Goal: Task Accomplishment & Management: Manage account settings

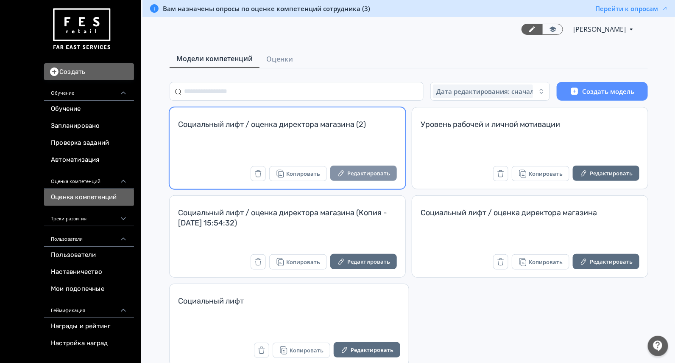
click at [356, 175] on button "Редактировать" at bounding box center [363, 172] width 67 height 15
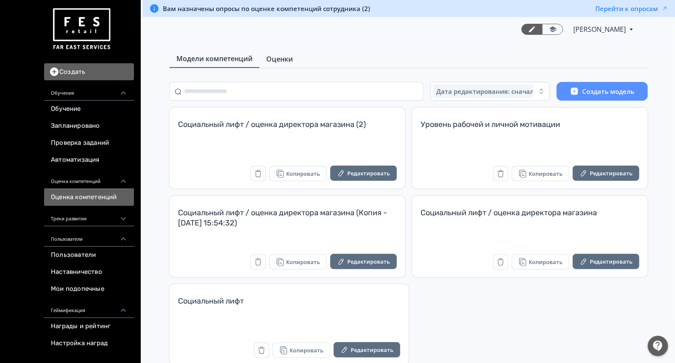
click at [271, 58] on span "Оценки" at bounding box center [279, 59] width 27 height 10
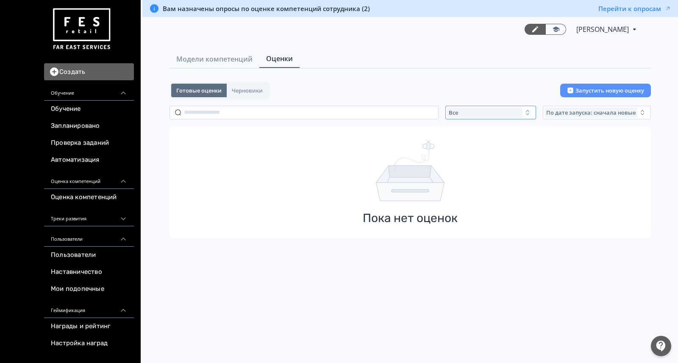
click at [488, 108] on div "Все" at bounding box center [484, 112] width 75 height 10
click at [488, 144] on button "Активные" at bounding box center [531, 147] width 148 height 15
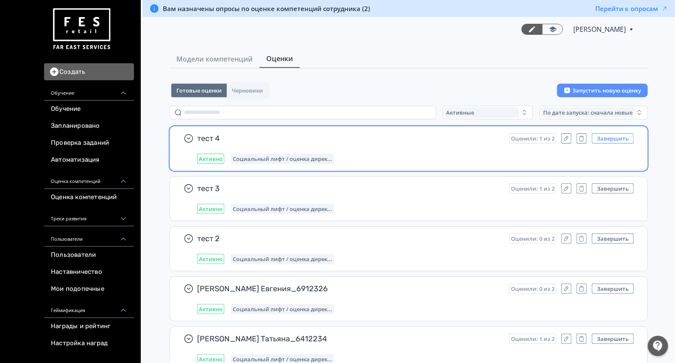
click at [609, 138] on button "Завершить" at bounding box center [613, 138] width 42 height 10
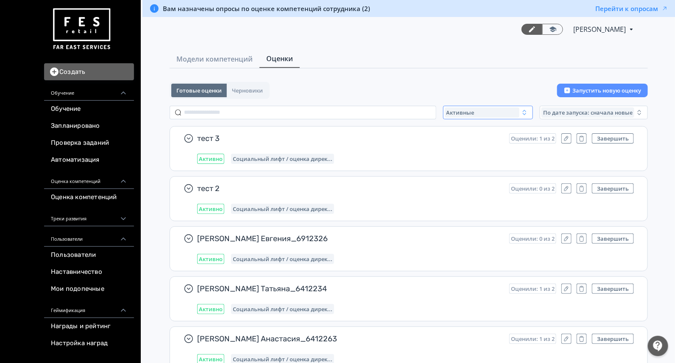
click at [458, 113] on span "Активные" at bounding box center [461, 112] width 28 height 7
click at [468, 162] on span "Завершенные" at bounding box center [476, 162] width 44 height 8
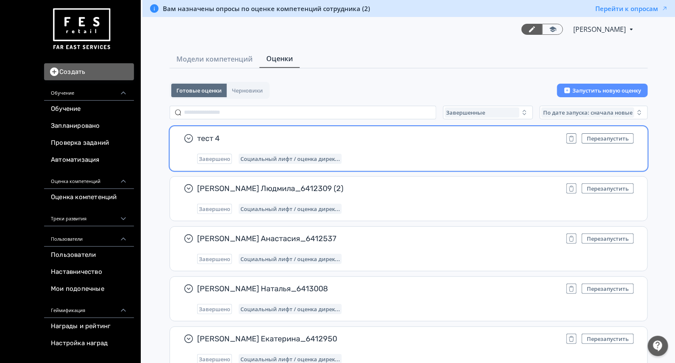
click at [457, 142] on span "тест 4" at bounding box center [378, 138] width 363 height 10
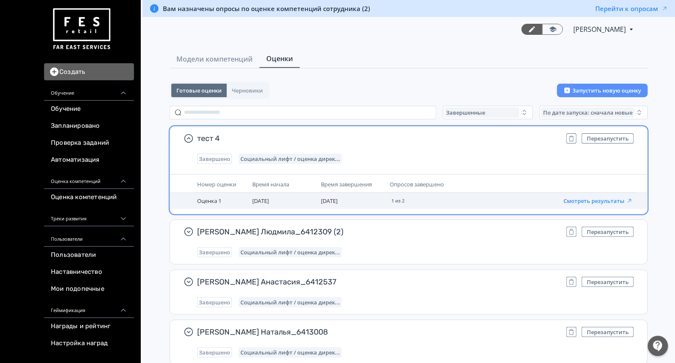
click at [601, 197] on button "Смотреть результаты" at bounding box center [599, 200] width 70 height 7
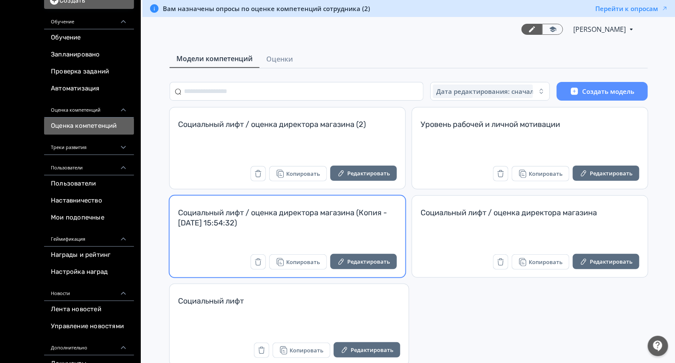
scroll to position [53, 0]
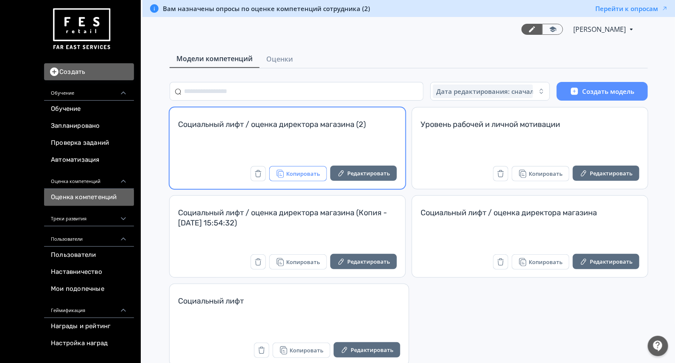
click at [284, 174] on icon "button" at bounding box center [281, 174] width 6 height 7
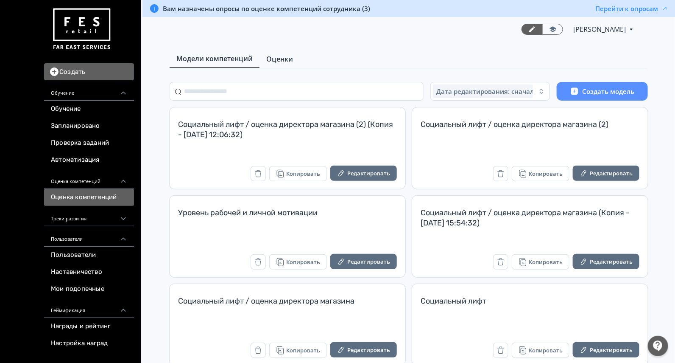
click at [293, 61] on link "Оценки" at bounding box center [280, 58] width 40 height 17
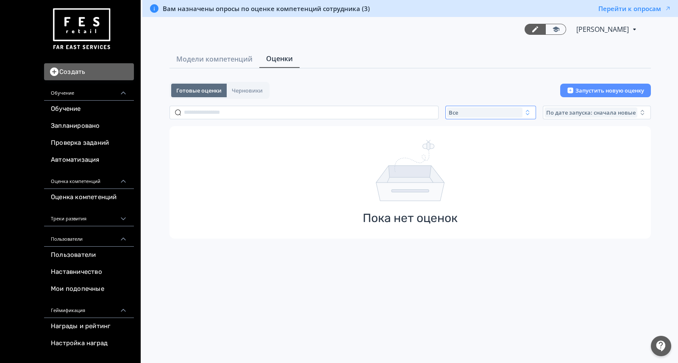
click at [482, 113] on div "Все" at bounding box center [484, 112] width 75 height 10
click at [480, 146] on span "Активные" at bounding box center [472, 147] width 31 height 8
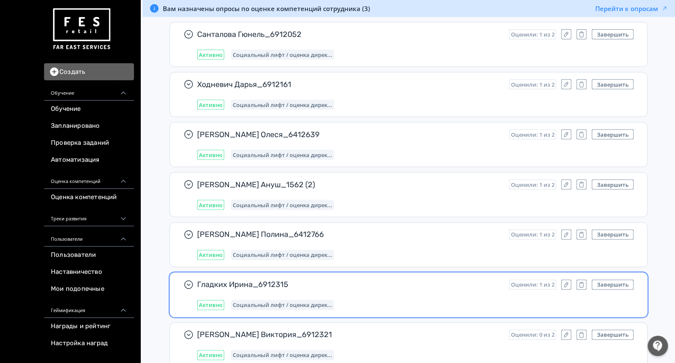
scroll to position [825, 0]
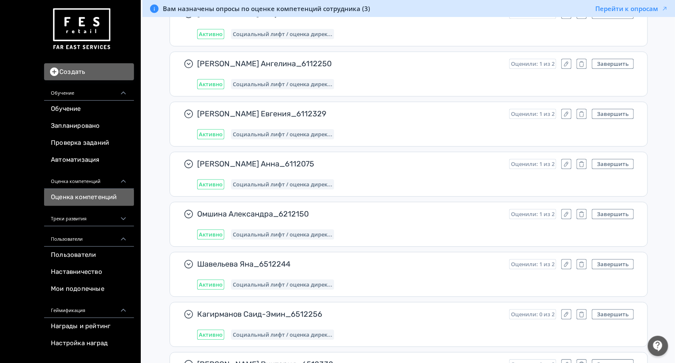
click at [97, 201] on link "Оценка компетенций" at bounding box center [89, 197] width 90 height 17
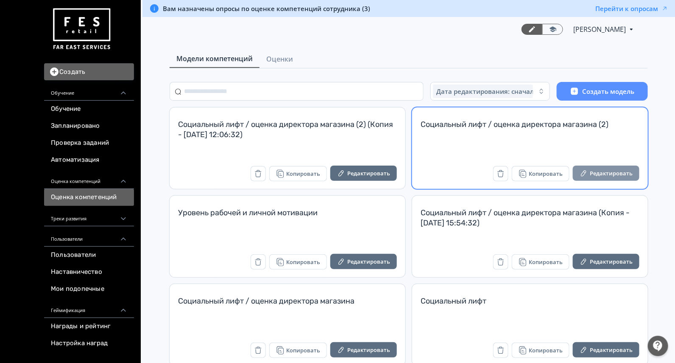
click at [597, 170] on button "Редактировать" at bounding box center [606, 172] width 67 height 15
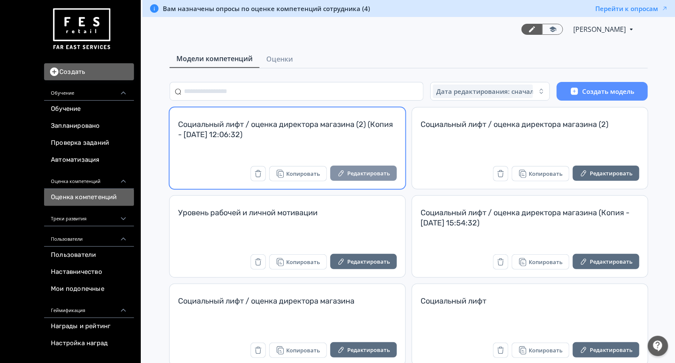
click at [363, 170] on button "Редактировать" at bounding box center [363, 172] width 67 height 15
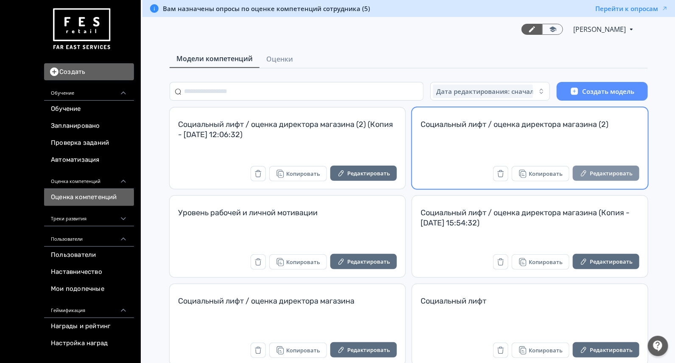
click at [615, 170] on button "Редактировать" at bounding box center [606, 172] width 67 height 15
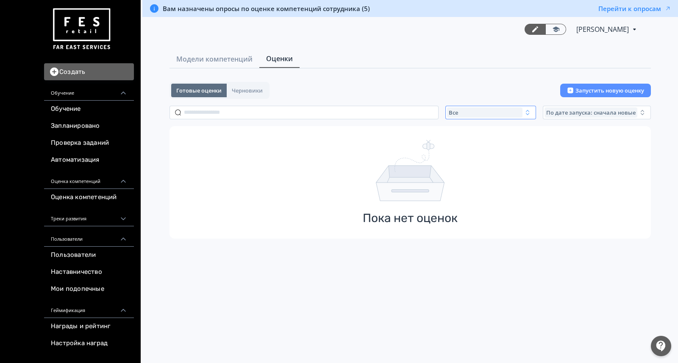
click at [491, 113] on div "Все" at bounding box center [484, 112] width 75 height 10
click at [490, 159] on span "Завершенные" at bounding box center [479, 162] width 44 height 8
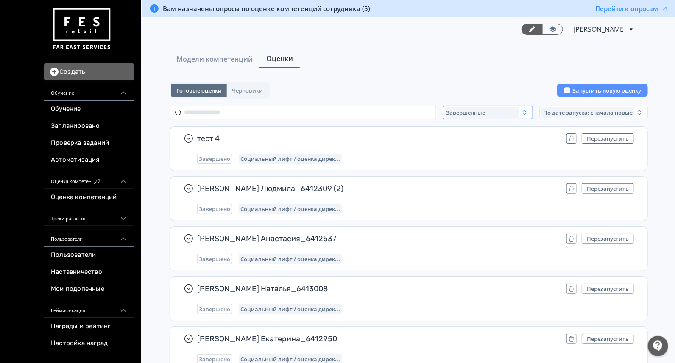
click at [473, 112] on span "Завершенные" at bounding box center [466, 112] width 39 height 7
click at [474, 145] on span "Активные" at bounding box center [469, 147] width 31 height 8
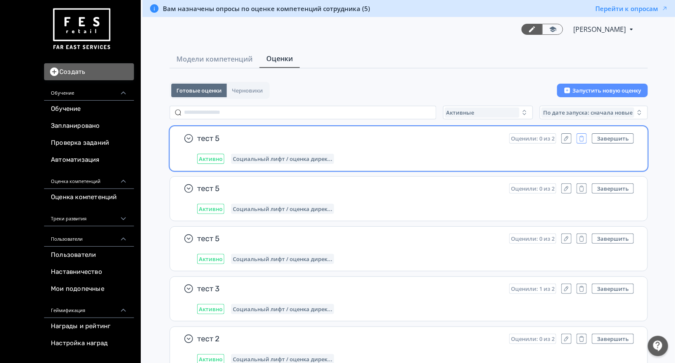
click at [579, 138] on icon "button" at bounding box center [581, 138] width 7 height 7
click at [579, 137] on icon "button" at bounding box center [581, 138] width 7 height 7
click at [580, 136] on icon "button" at bounding box center [581, 138] width 7 height 7
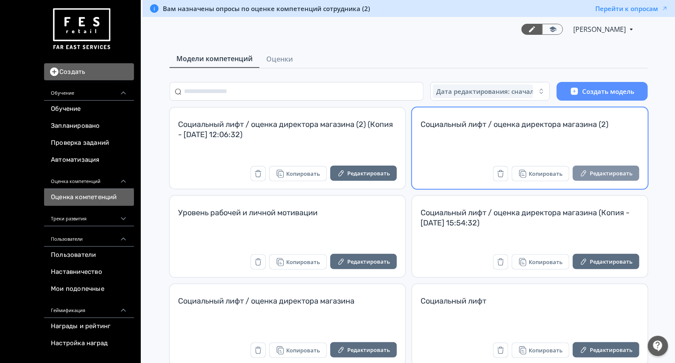
click at [603, 170] on button "Редактировать" at bounding box center [606, 172] width 67 height 15
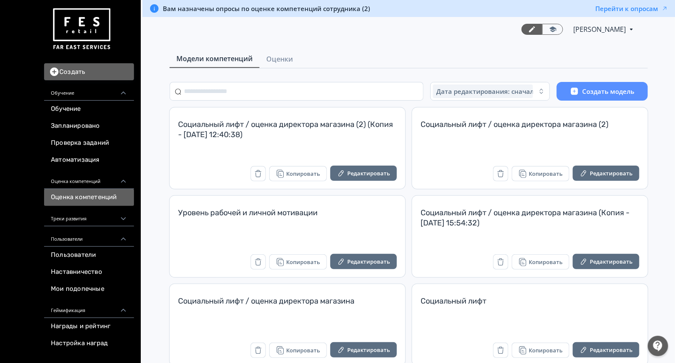
drag, startPoint x: 259, startPoint y: 174, endPoint x: 347, endPoint y: 104, distance: 112.6
click at [259, 174] on icon "button" at bounding box center [258, 173] width 8 height 8
click at [349, 174] on button "Редактировать" at bounding box center [363, 172] width 67 height 15
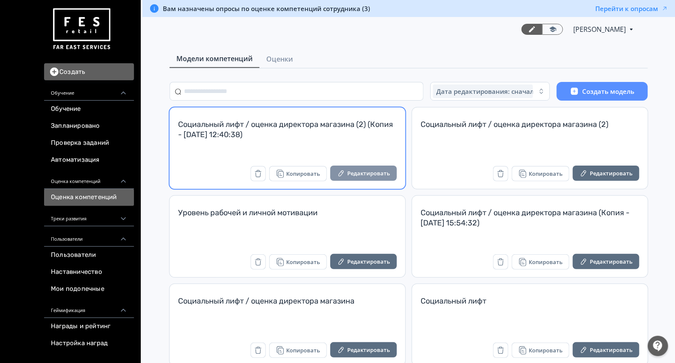
click at [369, 174] on button "Редактировать" at bounding box center [363, 172] width 67 height 15
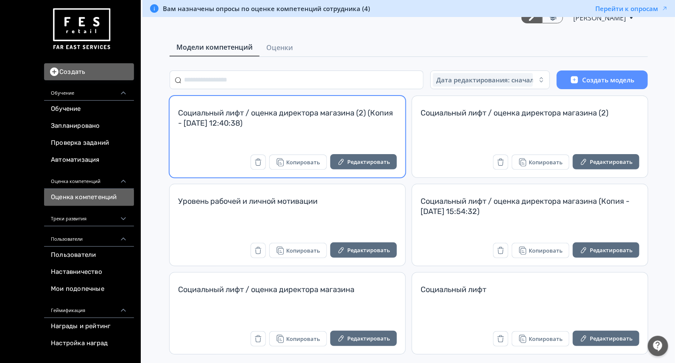
scroll to position [17, 0]
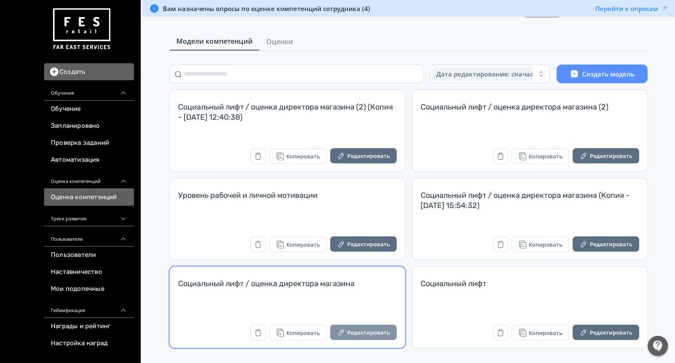
click at [358, 328] on button "Редактировать" at bounding box center [363, 331] width 67 height 15
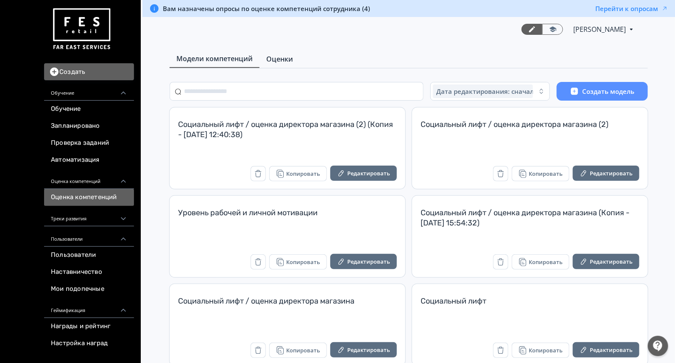
click at [286, 58] on span "Оценки" at bounding box center [279, 59] width 27 height 10
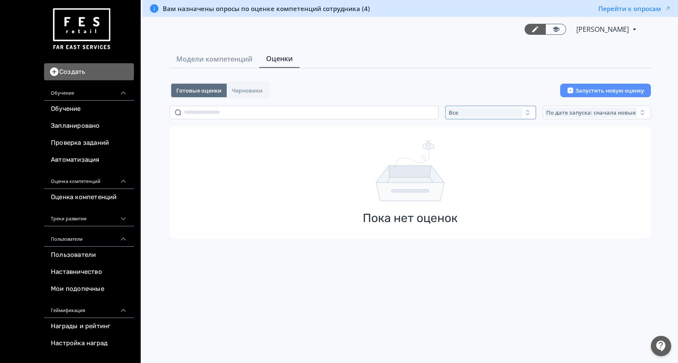
click at [466, 116] on div "Все" at bounding box center [484, 112] width 75 height 10
drag, startPoint x: 466, startPoint y: 115, endPoint x: 465, endPoint y: 140, distance: 24.2
click at [465, 140] on button "Активные" at bounding box center [531, 147] width 148 height 15
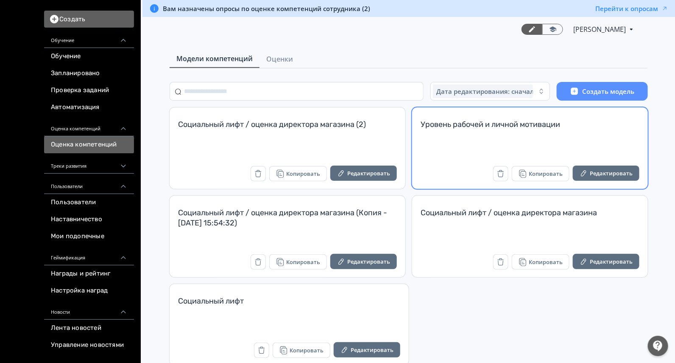
scroll to position [17, 0]
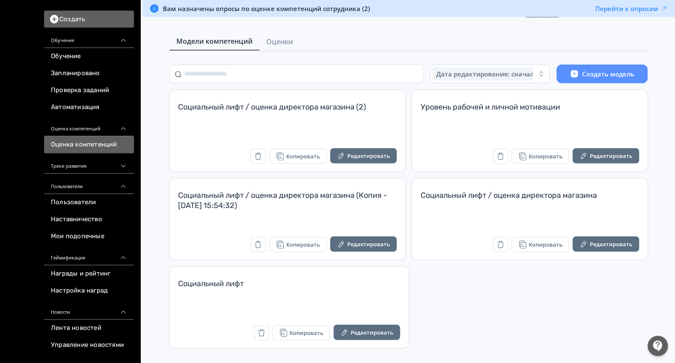
click at [461, 305] on div "Социальный лифт / оценка директора магазина (2) Копировать Редактировать Уровен…" at bounding box center [409, 219] width 478 height 258
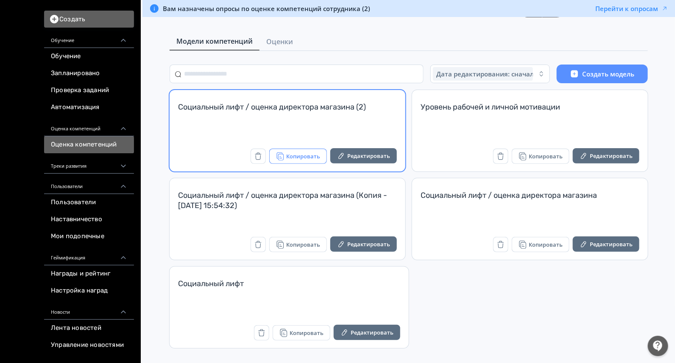
click at [294, 153] on button "Копировать" at bounding box center [298, 155] width 58 height 15
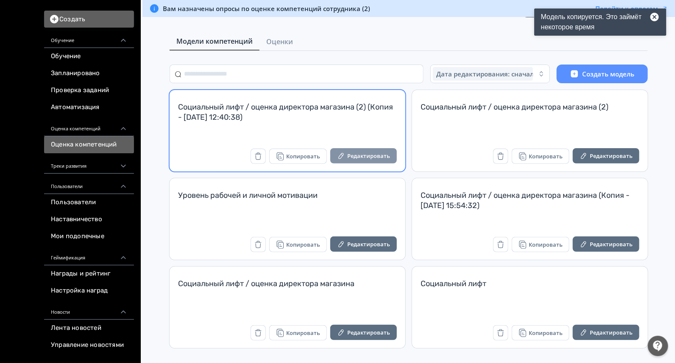
click at [367, 159] on button "Редактировать" at bounding box center [363, 155] width 67 height 15
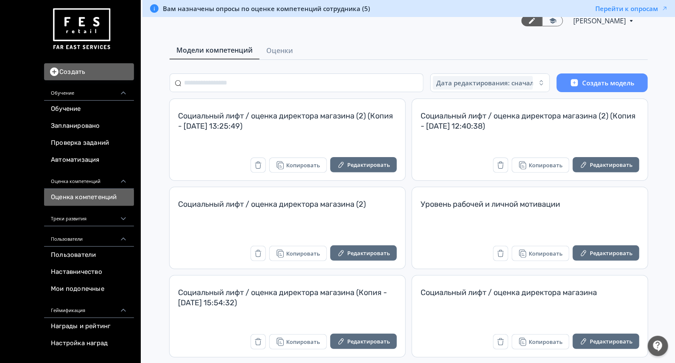
scroll to position [106, 0]
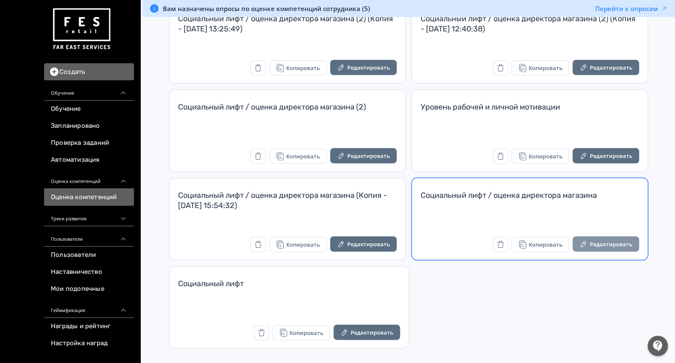
click at [593, 244] on button "Редактировать" at bounding box center [606, 243] width 67 height 15
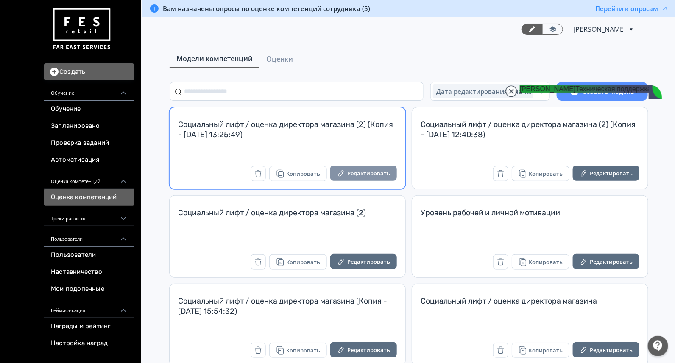
click at [345, 169] on icon "button" at bounding box center [341, 173] width 8 height 8
